Goal: Task Accomplishment & Management: Manage account settings

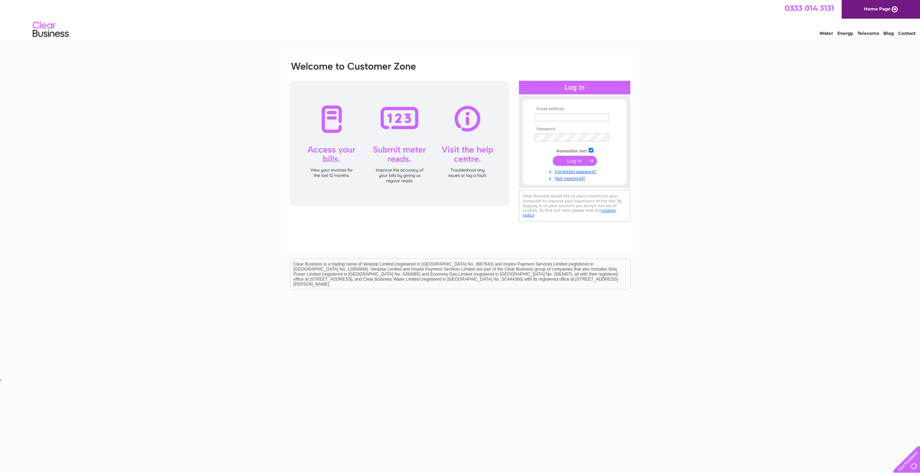
type input "countygaragedingwall@gmail.com"
click at [584, 161] on input "submit" at bounding box center [575, 161] width 44 height 10
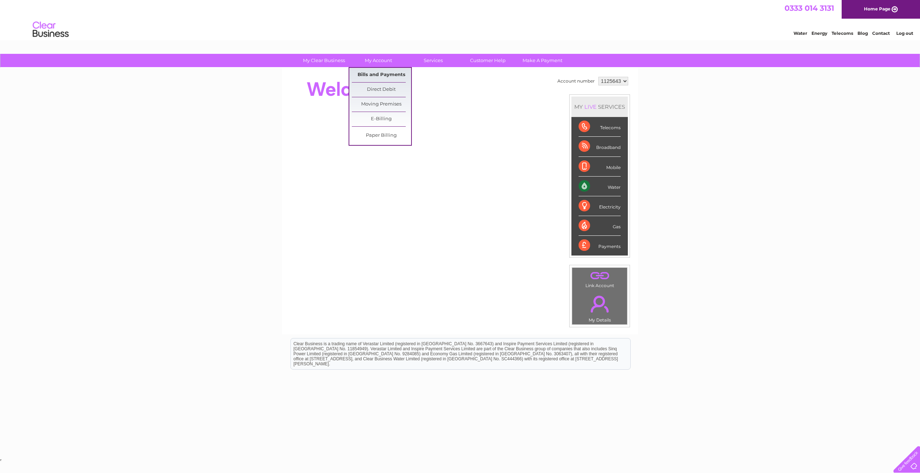
click at [386, 74] on link "Bills and Payments" at bounding box center [381, 75] width 59 height 14
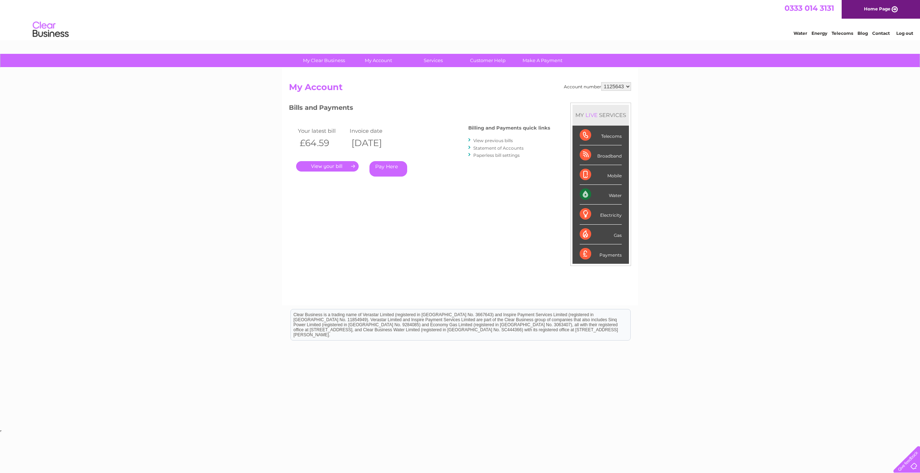
click at [493, 142] on link "View previous bills" at bounding box center [493, 140] width 40 height 5
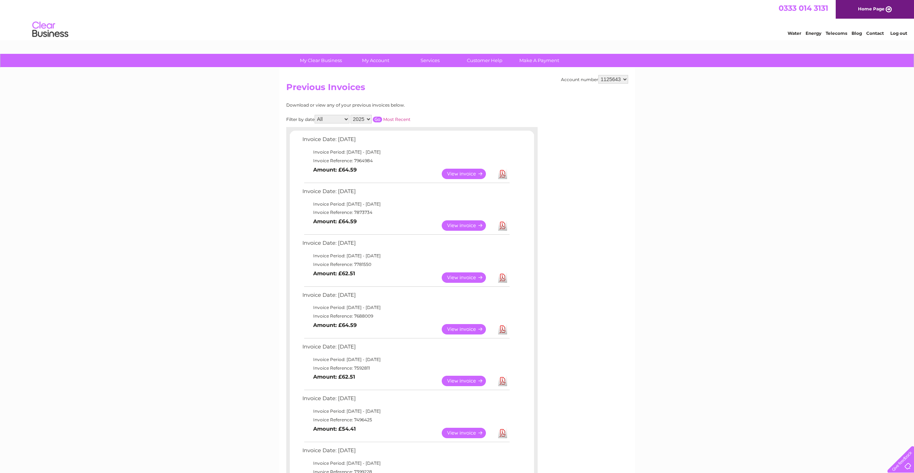
click at [369, 118] on select "2025 2024 2023 2022" at bounding box center [361, 119] width 21 height 9
select select "2024"
click at [351, 115] on select "2025 2024 2023 2022" at bounding box center [361, 119] width 21 height 9
click at [380, 79] on link "Bills and Payments" at bounding box center [378, 75] width 59 height 14
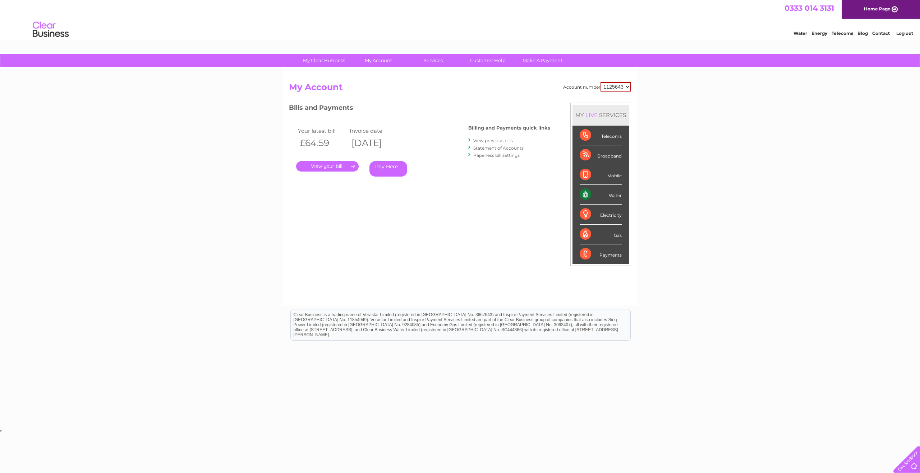
click at [506, 147] on link "Statement of Accounts" at bounding box center [498, 147] width 50 height 5
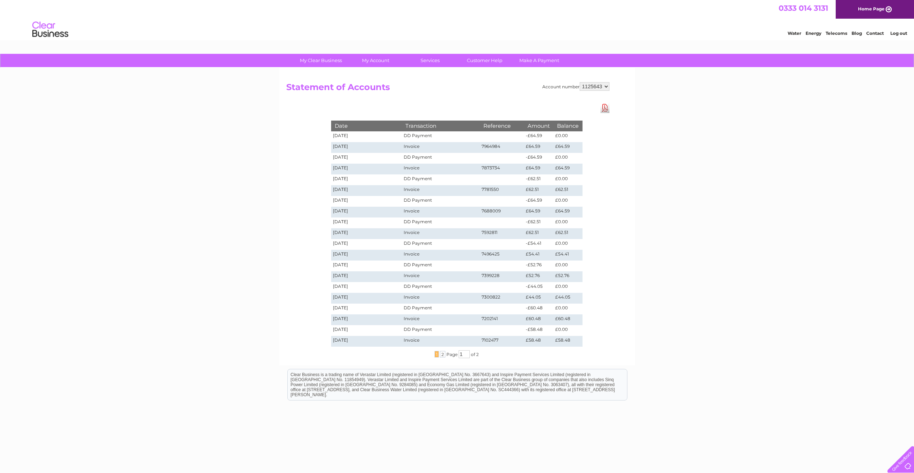
click at [607, 107] on link "Download Pdf" at bounding box center [605, 108] width 9 height 10
